Goal: Information Seeking & Learning: Understand process/instructions

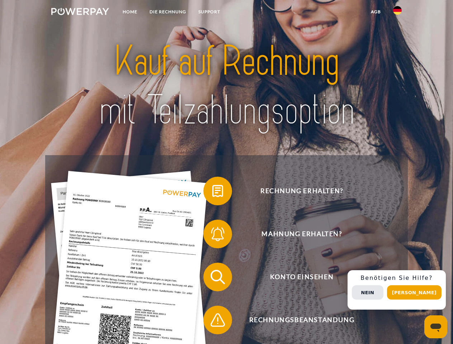
click at [80, 13] on img at bounding box center [80, 11] width 58 height 7
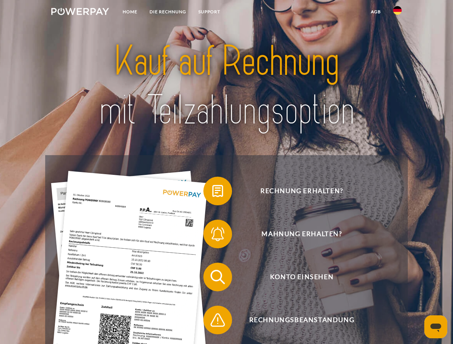
click at [397, 13] on img at bounding box center [397, 10] width 9 height 9
click at [376, 12] on link "agb" at bounding box center [376, 11] width 22 height 13
click at [212, 193] on span at bounding box center [207, 191] width 36 height 36
click at [212, 236] on span at bounding box center [207, 234] width 36 height 36
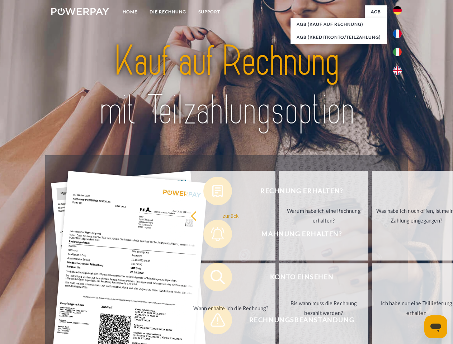
click at [279, 279] on link "Bis wann muss die Rechnung bezahlt werden?" at bounding box center [323, 309] width 89 height 90
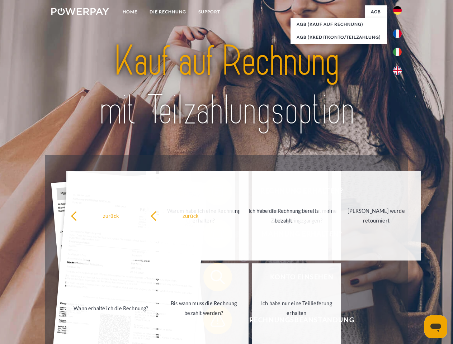
click at [212, 322] on span at bounding box center [207, 320] width 36 height 36
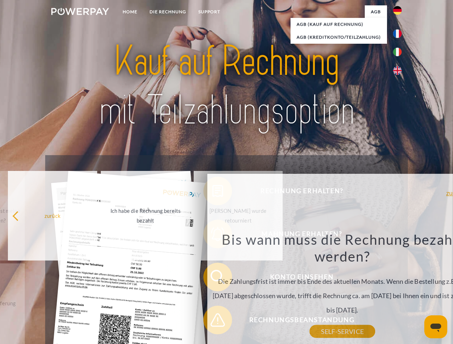
click at [399, 290] on div "Rechnung erhalten? Mahnung erhalten? Konto einsehen" at bounding box center [226, 298] width 362 height 287
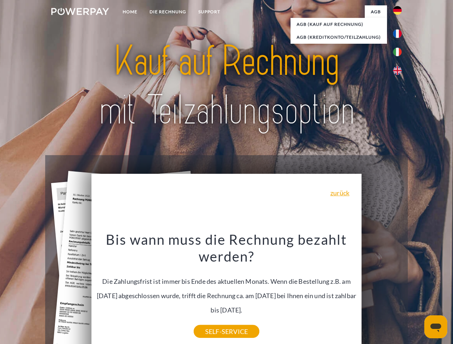
click at [382, 292] on span "Konto einsehen" at bounding box center [302, 277] width 176 height 29
click at [417, 293] on header "Home DIE RECHNUNG SUPPORT" at bounding box center [226, 247] width 453 height 495
